Goal: Task Accomplishment & Management: Manage account settings

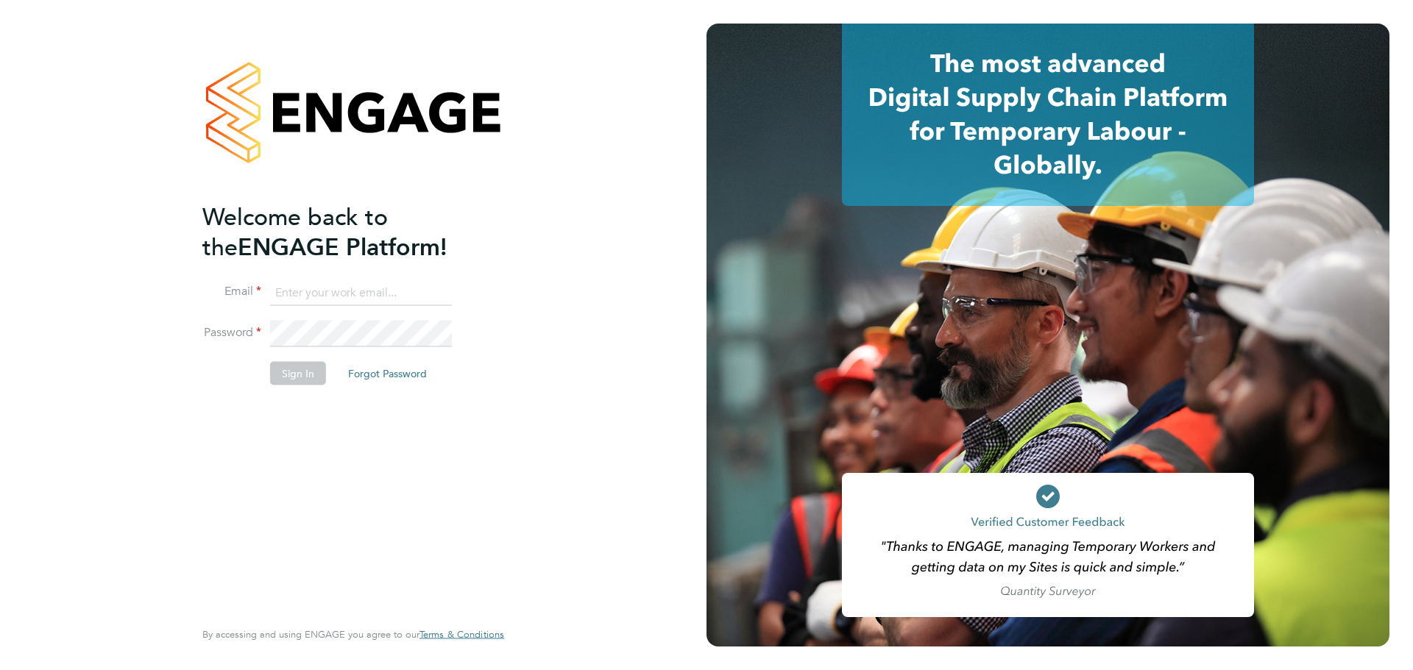
type input "jackisherwood@legacie.co.uk"
click at [300, 372] on button "Sign In" at bounding box center [298, 374] width 56 height 24
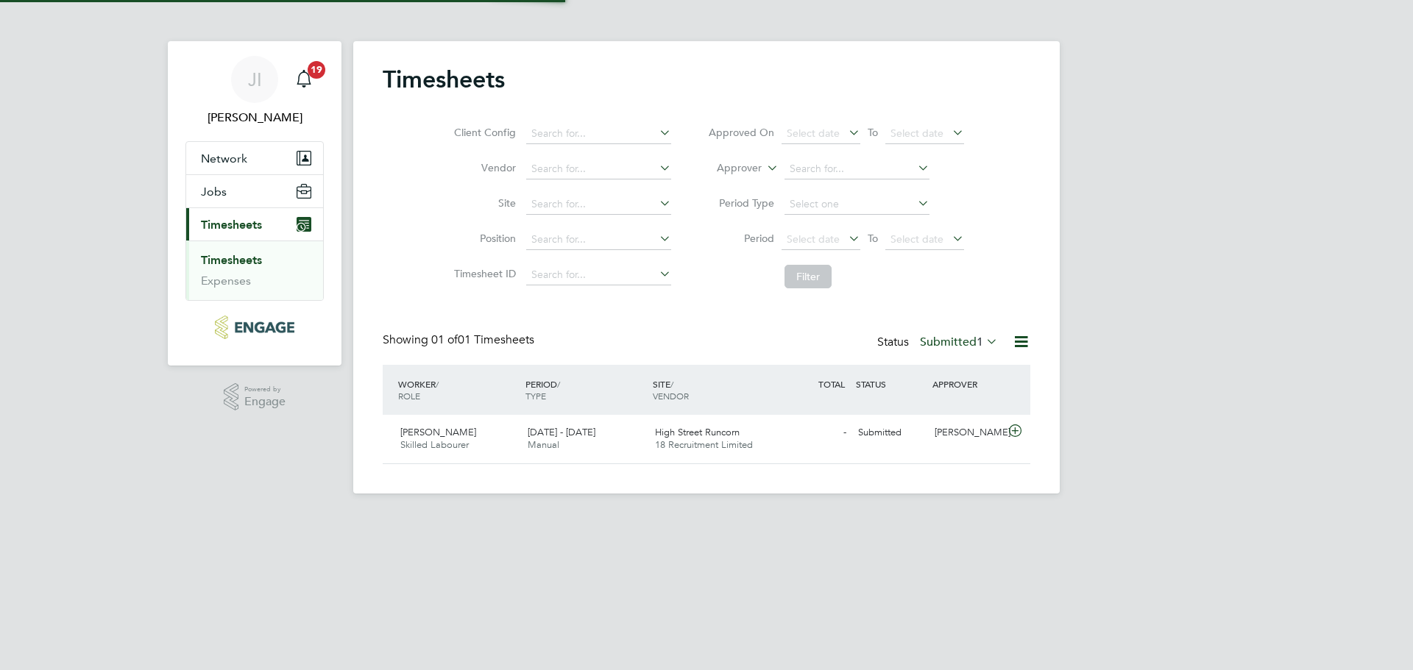
scroll to position [38, 128]
click at [436, 433] on span "[PERSON_NAME]" at bounding box center [438, 432] width 76 height 13
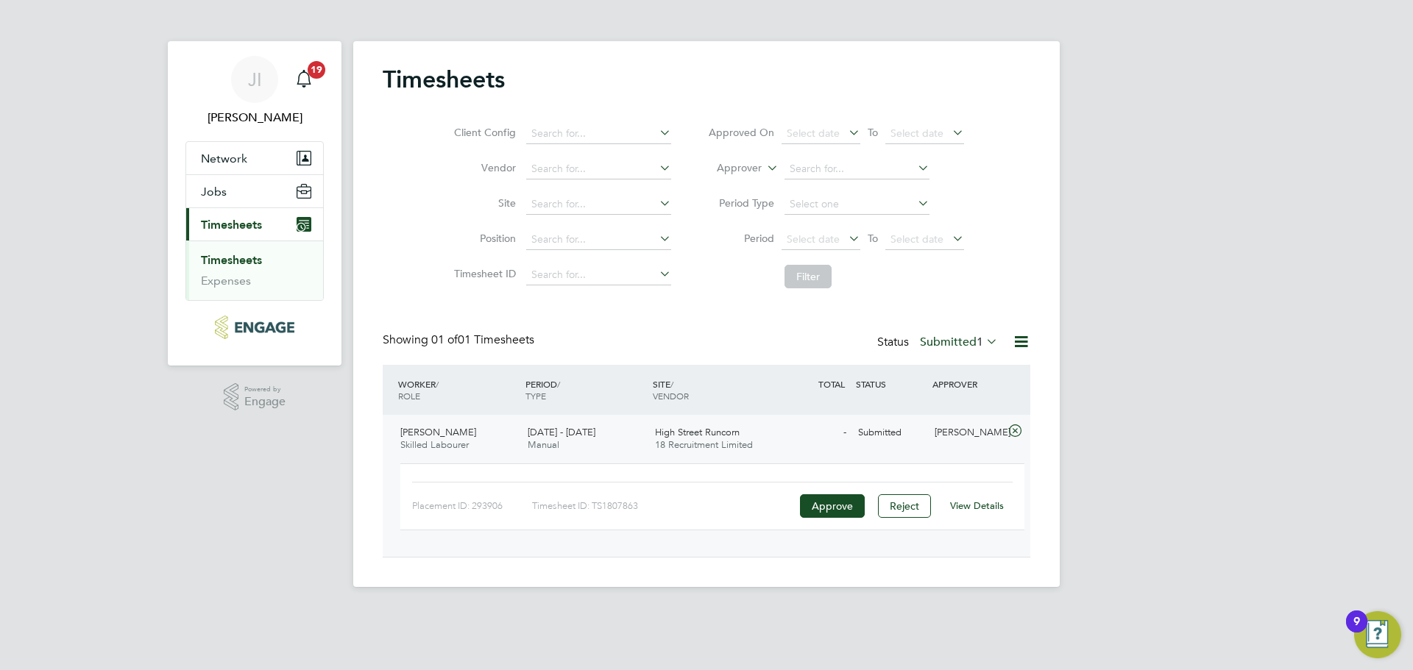
click at [424, 435] on span "[PERSON_NAME]" at bounding box center [438, 432] width 76 height 13
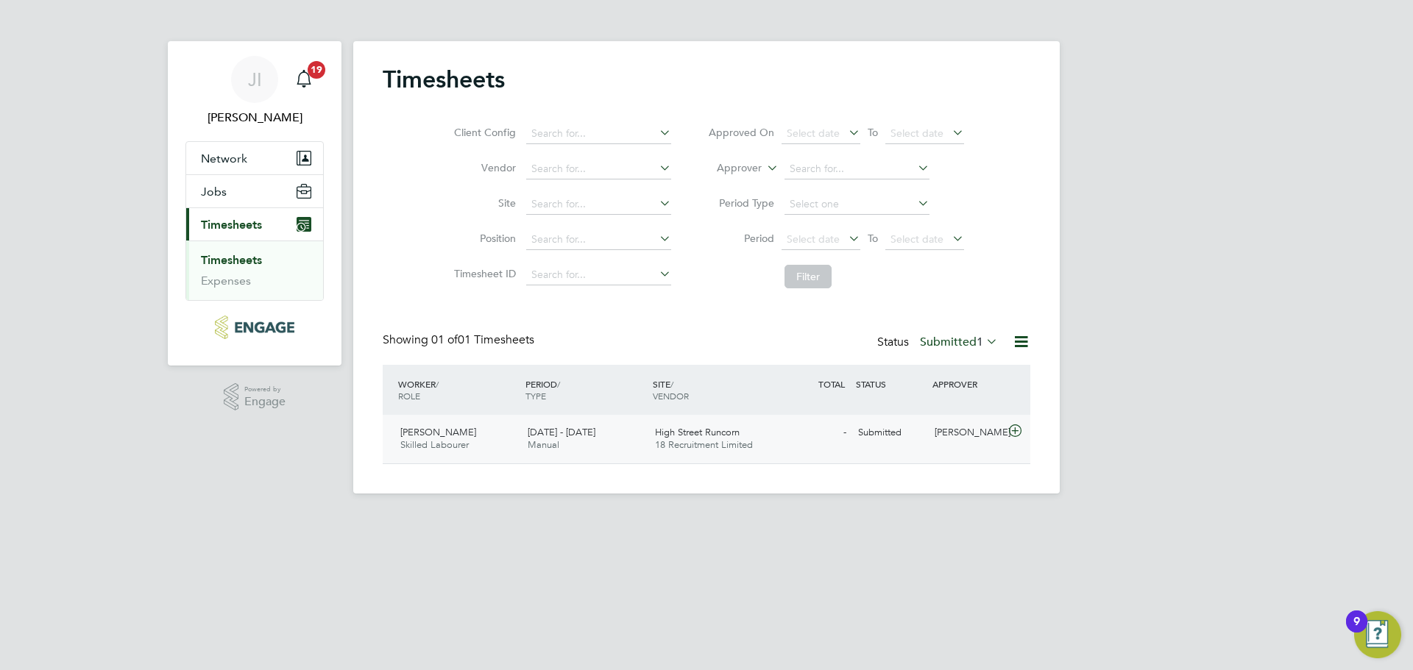
click at [423, 433] on span "[PERSON_NAME]" at bounding box center [438, 432] width 76 height 13
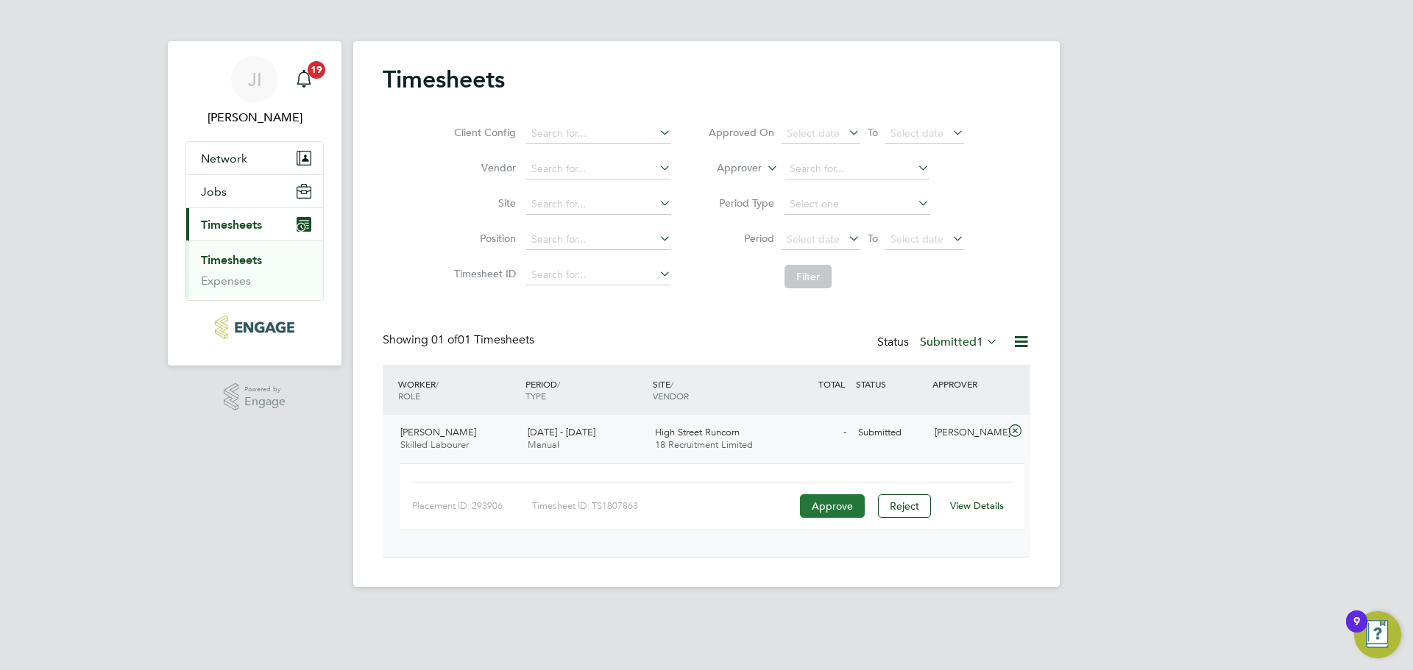
click at [829, 498] on button "Approve" at bounding box center [832, 506] width 65 height 24
click at [235, 564] on div "JI [PERSON_NAME] Notifications 19 Applications: Network Sites Jobs Placements C…" at bounding box center [706, 305] width 1413 height 611
click at [901, 13] on app-barbie "Timesheets Client Config Vendor Site Position Timesheet ID Approved On Select d…" at bounding box center [706, 293] width 706 height 587
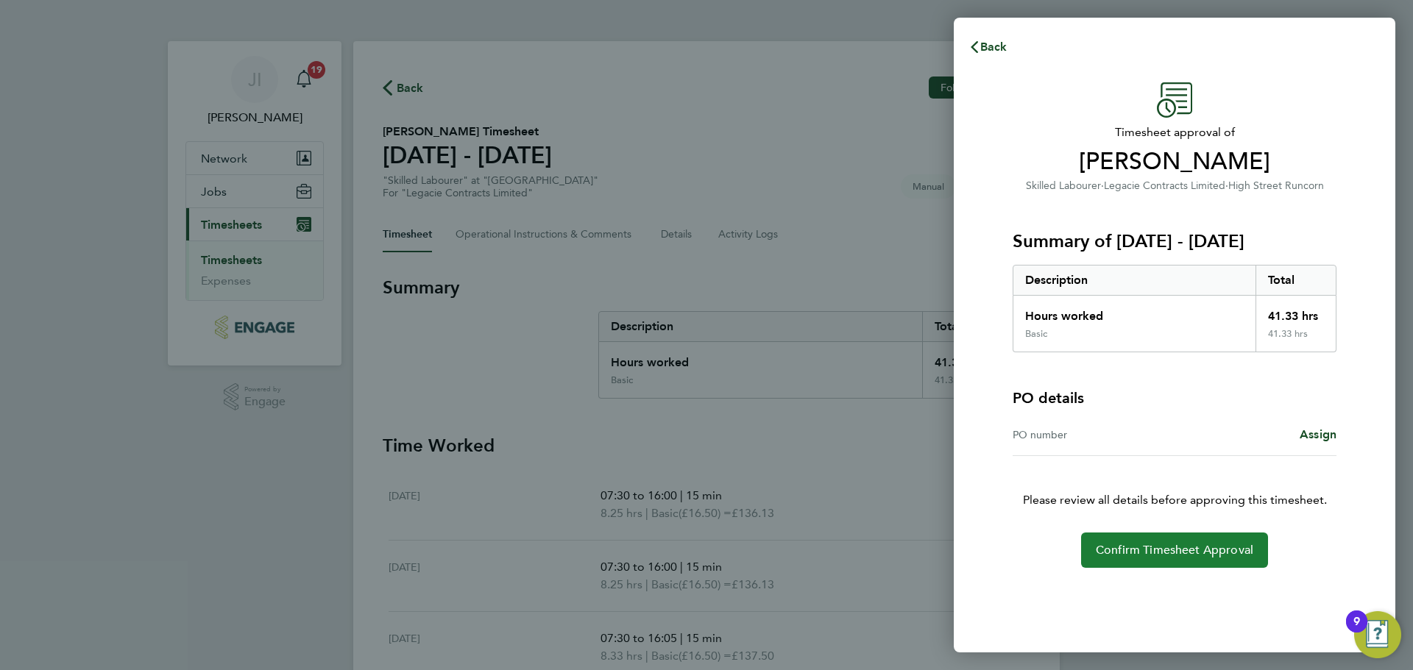
click at [1146, 541] on button "Confirm Timesheet Approval" at bounding box center [1174, 550] width 187 height 35
